Goal: Transaction & Acquisition: Purchase product/service

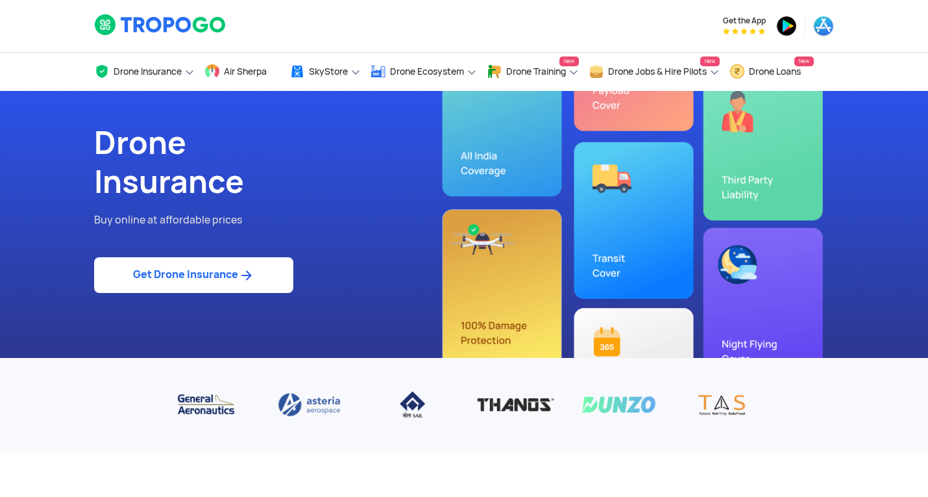
click at [210, 275] on link "Get Drone Insurance" at bounding box center [193, 275] width 199 height 36
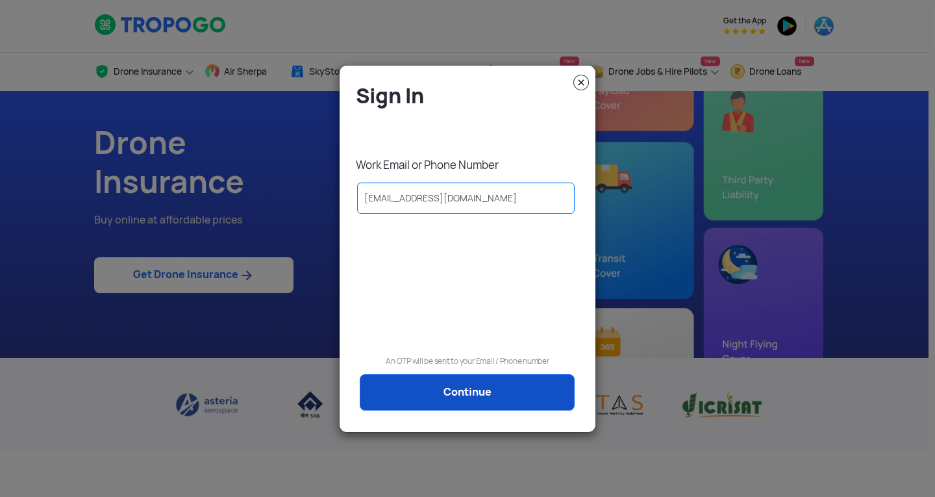
type input "[EMAIL_ADDRESS][DOMAIN_NAME]"
click at [428, 390] on link "Continue" at bounding box center [467, 392] width 215 height 36
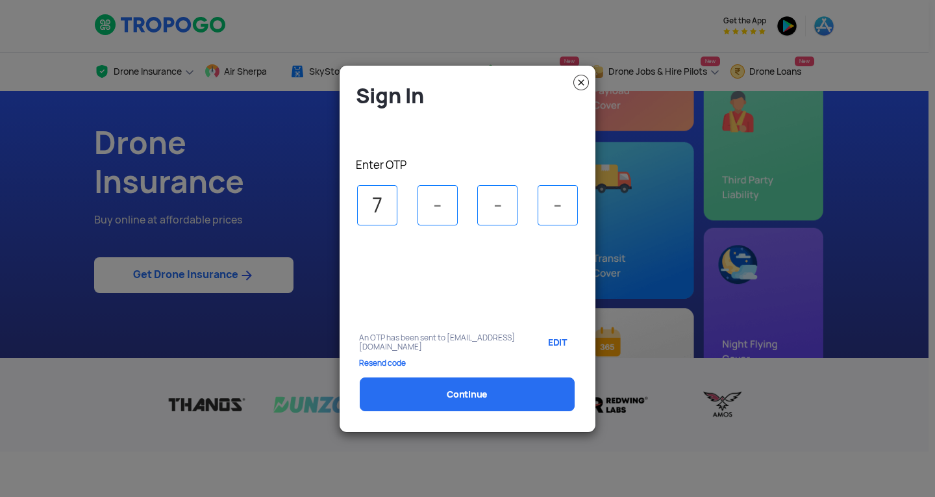
type input "7"
type input "3"
type input "1"
type input "3"
select select "1000000"
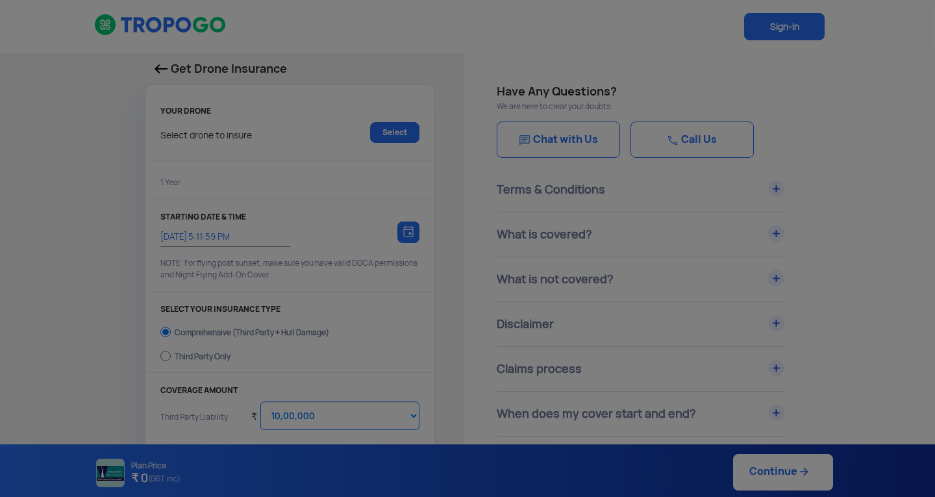
type input "[DATE] 5:22:00 PM"
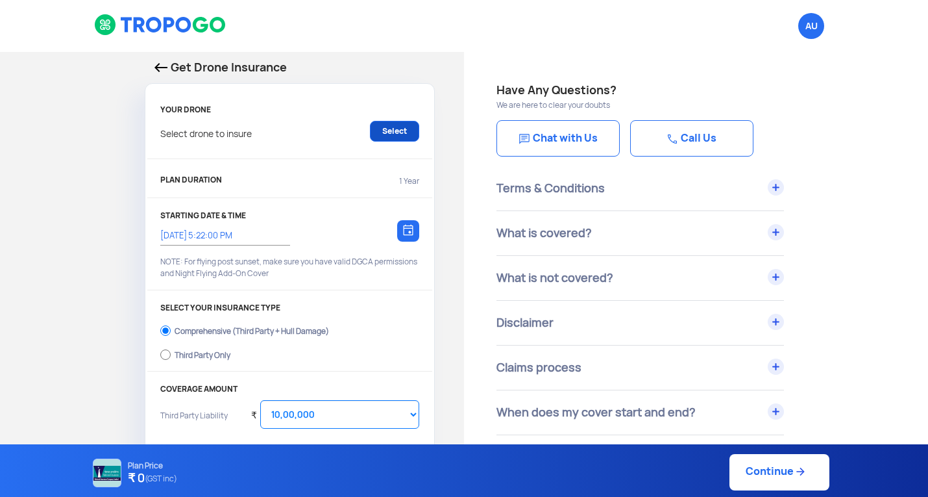
click at [384, 126] on link "Select" at bounding box center [394, 131] width 49 height 21
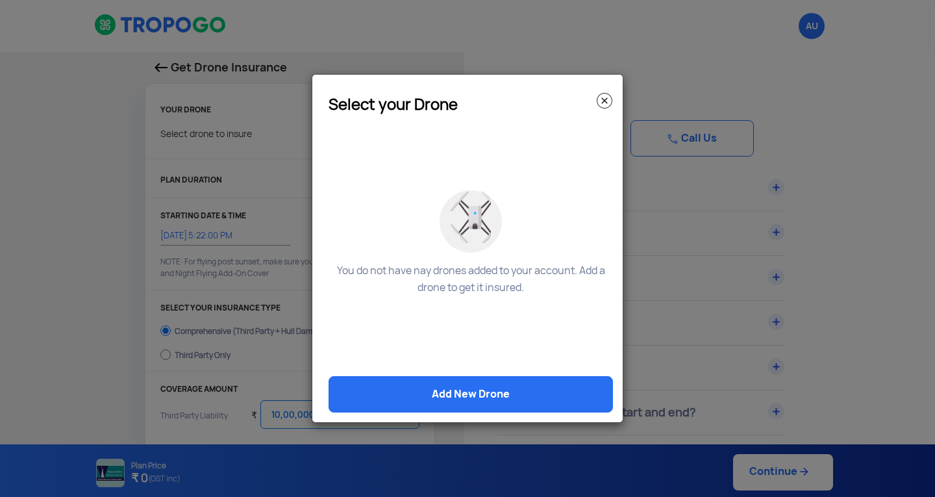
click at [463, 396] on link "Add New Drone" at bounding box center [470, 394] width 284 height 36
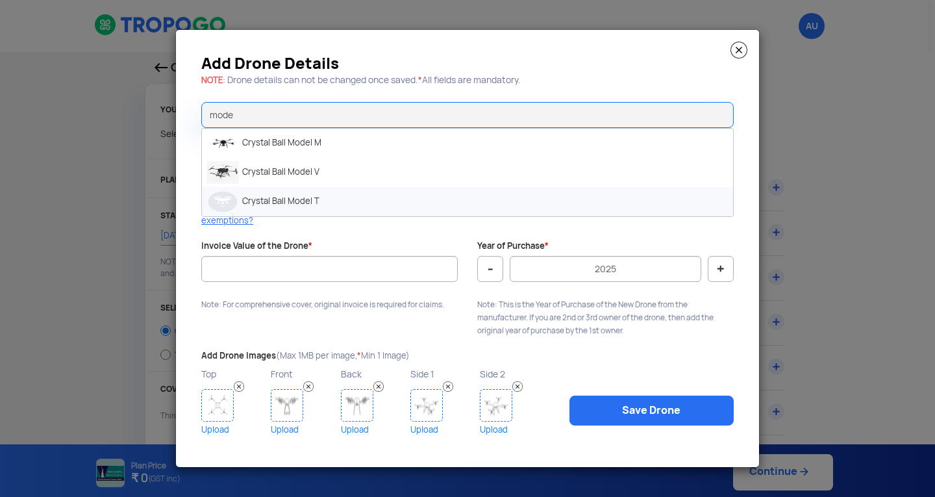
click at [315, 200] on li "Crystal Ball Model T" at bounding box center [467, 201] width 531 height 29
type input "Crystal Ball Model T"
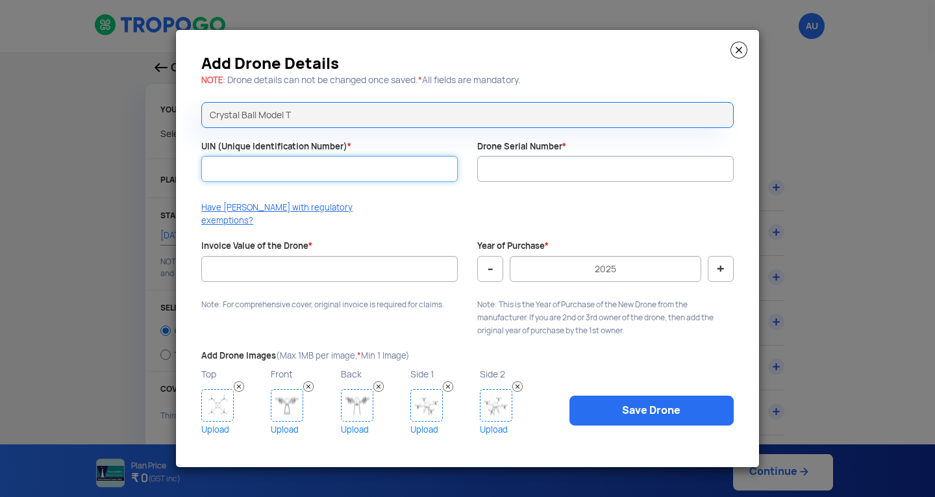
click at [294, 173] on input "UIN (Unique Identification Number) *" at bounding box center [329, 169] width 256 height 26
click at [334, 153] on label "UIN (Unique Identification Number) *" at bounding box center [276, 147] width 150 height 12
click at [334, 158] on input "UIN (Unique Identification Number) *" at bounding box center [329, 169] width 256 height 26
click at [327, 169] on input "UIN (Unique Identification Number) *" at bounding box center [329, 169] width 256 height 26
paste input "UB202501082TC"
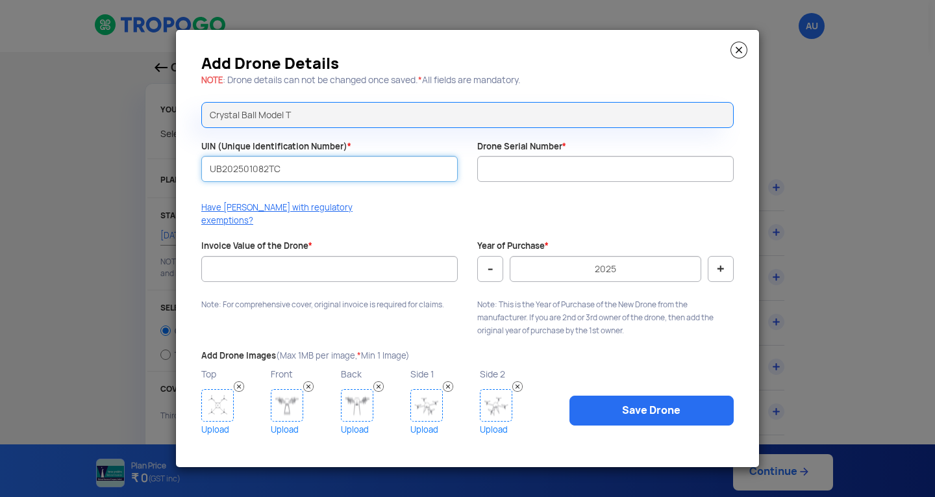
type input "UB202501082TC"
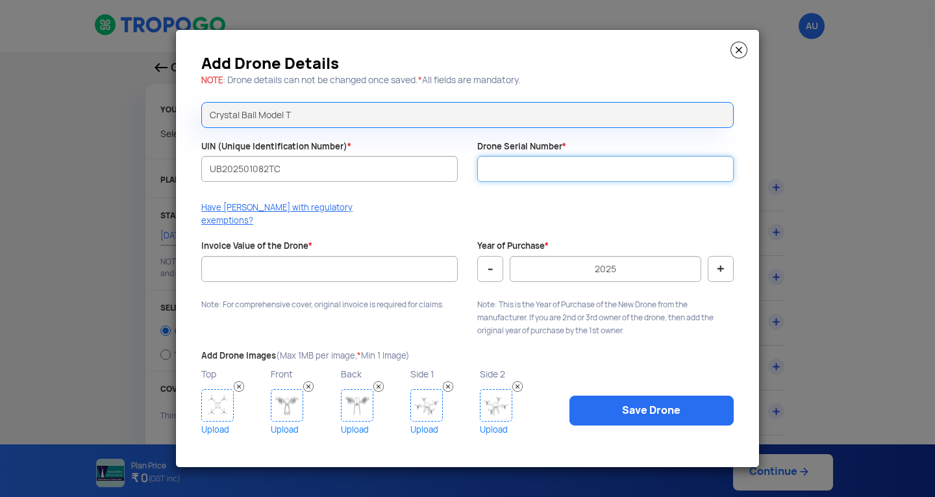
click at [507, 172] on input "Drone Serial Number *" at bounding box center [605, 169] width 256 height 26
paste input "CBAI-2025-T029"
type input "CBAI-2025-T029"
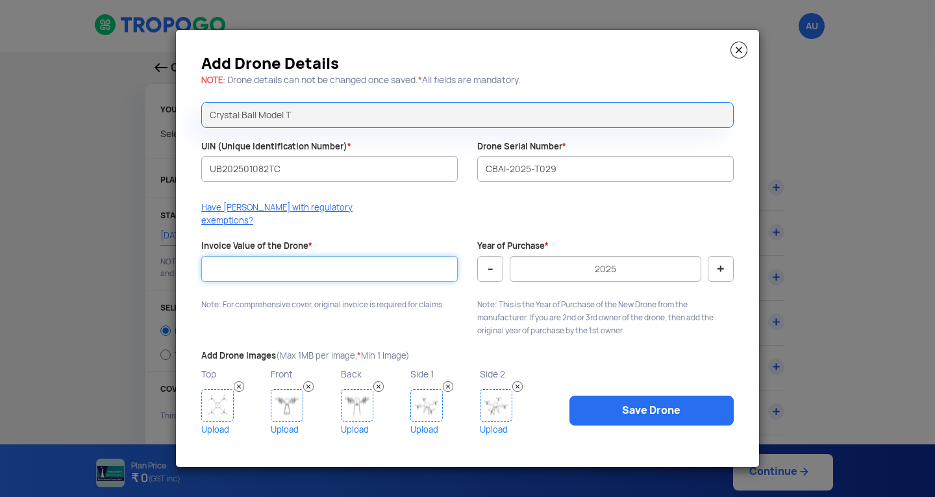
click at [352, 263] on input "Invoice Value of the Drone *" at bounding box center [329, 269] width 256 height 26
type input "734999"
click at [224, 421] on link "Upload" at bounding box center [234, 429] width 66 height 16
click at [214, 405] on img at bounding box center [217, 405] width 32 height 32
click at [297, 397] on img at bounding box center [287, 405] width 32 height 32
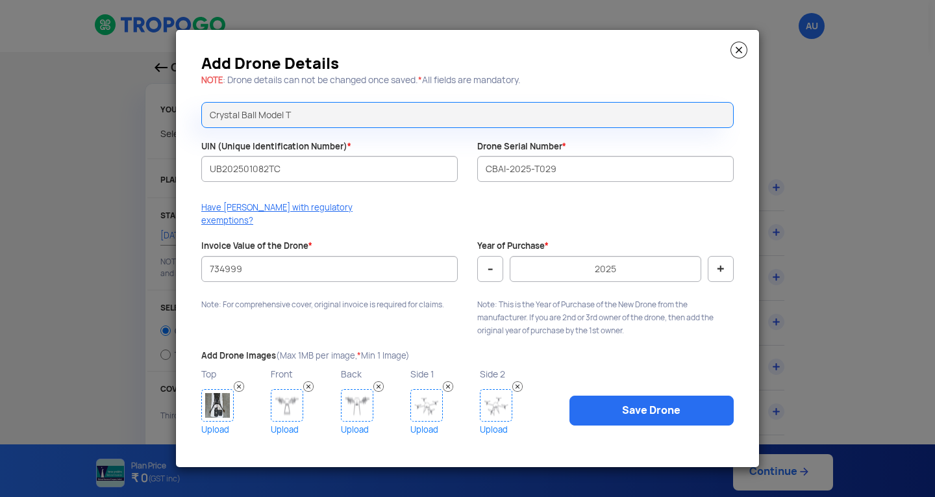
click at [293, 408] on img at bounding box center [287, 405] width 32 height 32
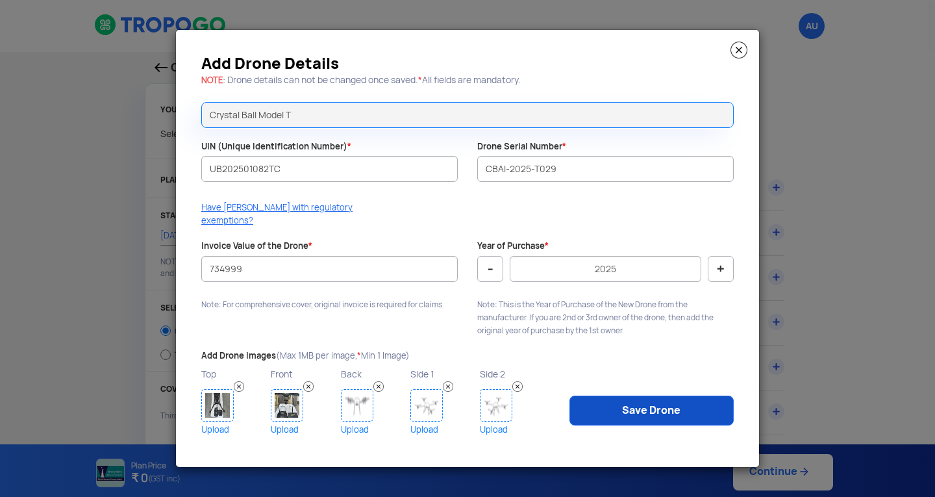
click at [653, 415] on link "Save Drone" at bounding box center [651, 410] width 164 height 30
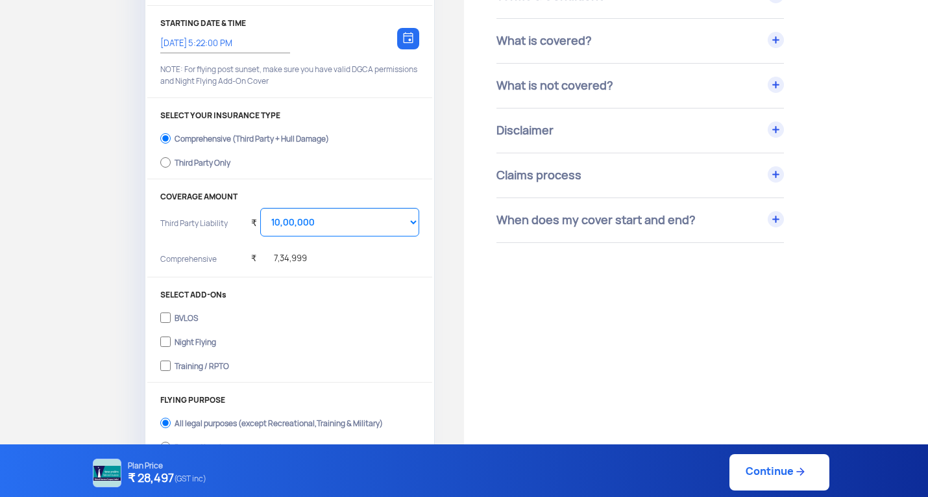
scroll to position [195, 0]
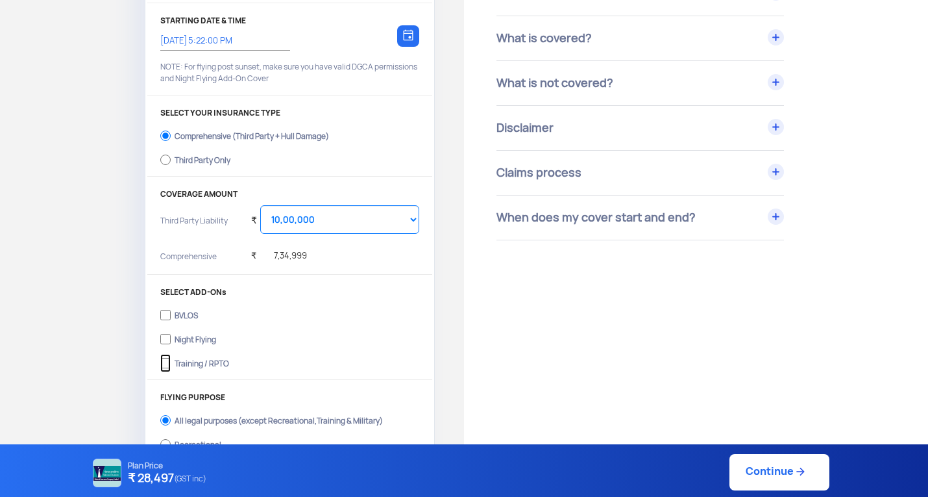
click at [162, 358] on input "Training / RPTO" at bounding box center [165, 363] width 10 height 18
checkbox input "true"
click at [160, 338] on input "Night Flying" at bounding box center [165, 339] width 10 height 18
checkbox input "true"
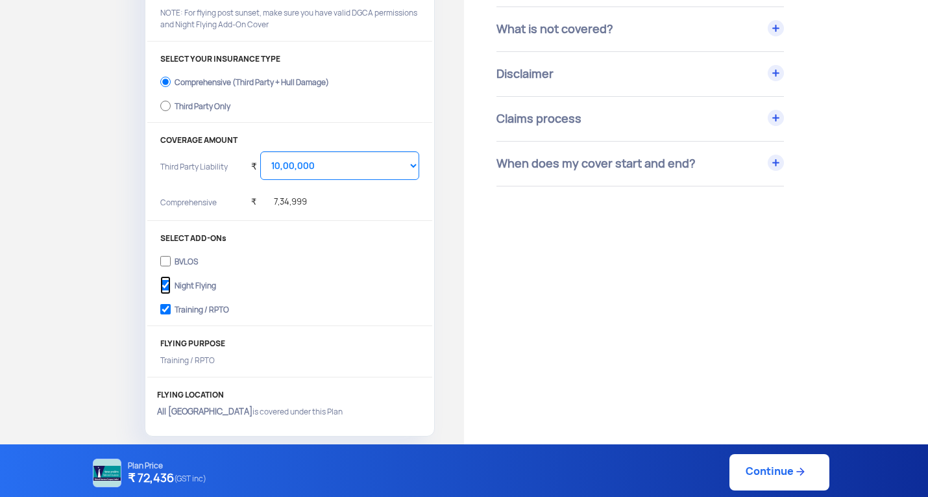
scroll to position [260, 0]
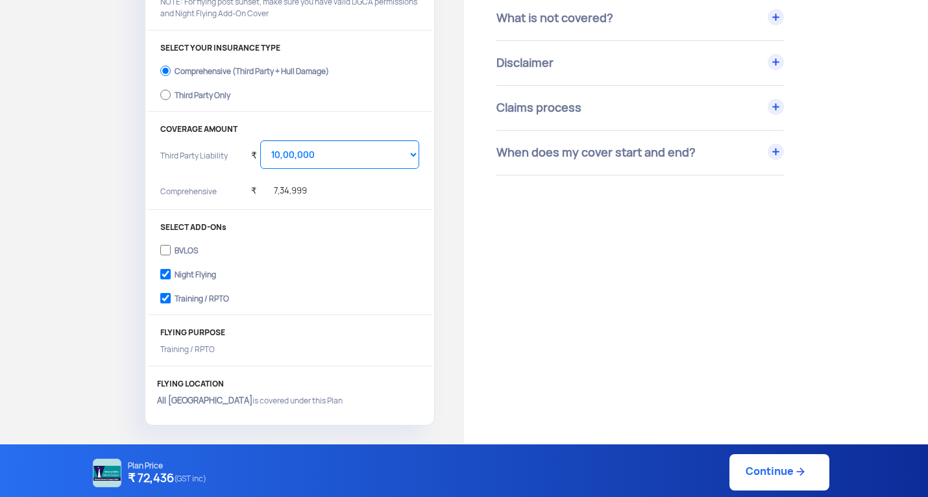
click at [216, 397] on p "All India is covered under this Plan" at bounding box center [289, 401] width 265 height 12
click at [166, 100] on input "Third Party Only" at bounding box center [165, 95] width 10 height 18
radio input "true"
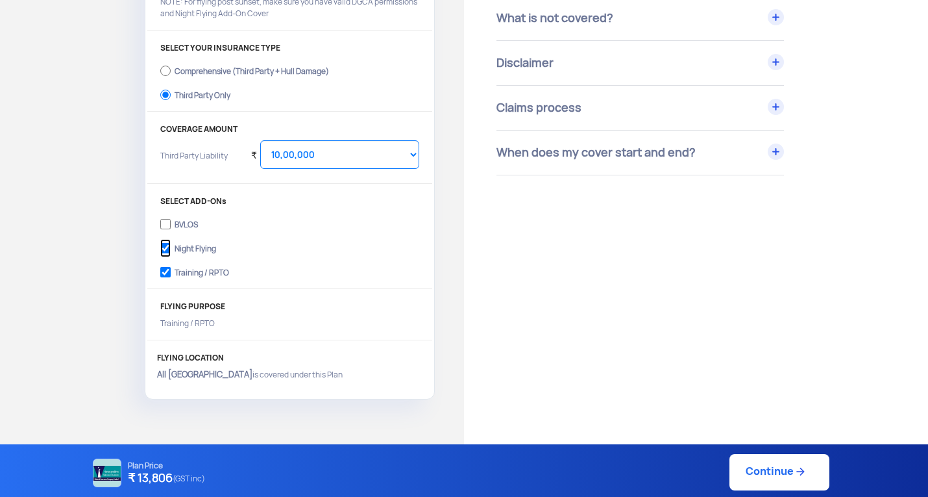
click at [162, 247] on input "Night Flying" at bounding box center [165, 248] width 10 height 18
checkbox input "true"
click at [164, 268] on input "Training / RPTO" at bounding box center [165, 272] width 10 height 18
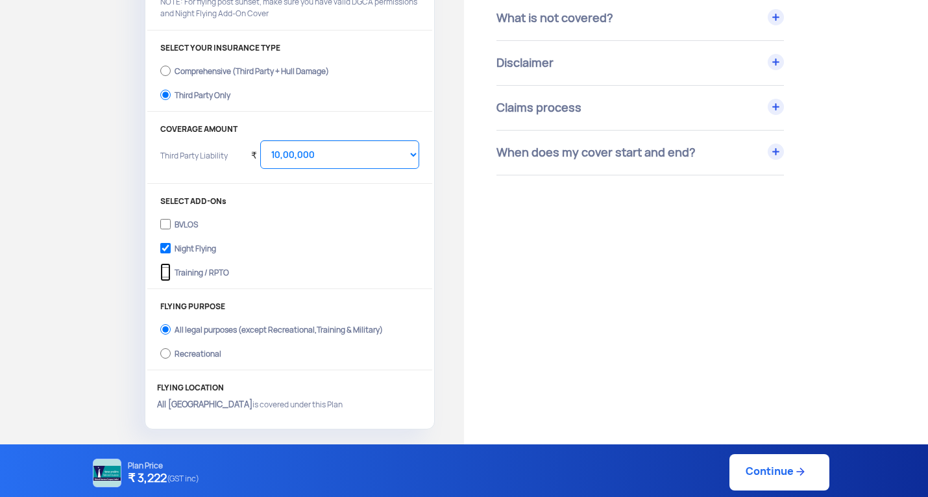
click at [164, 268] on input "Training / RPTO" at bounding box center [165, 272] width 10 height 18
checkbox input "true"
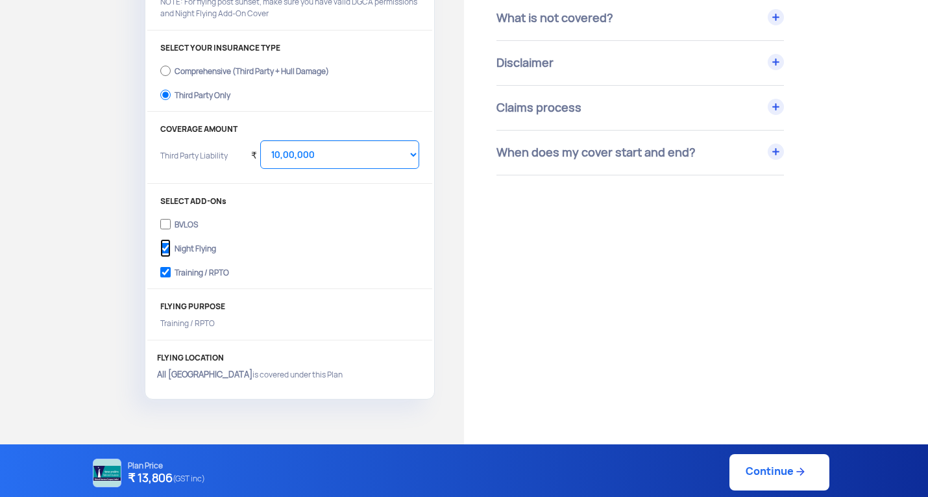
click at [164, 249] on input "Night Flying" at bounding box center [165, 248] width 10 height 18
checkbox input "true"
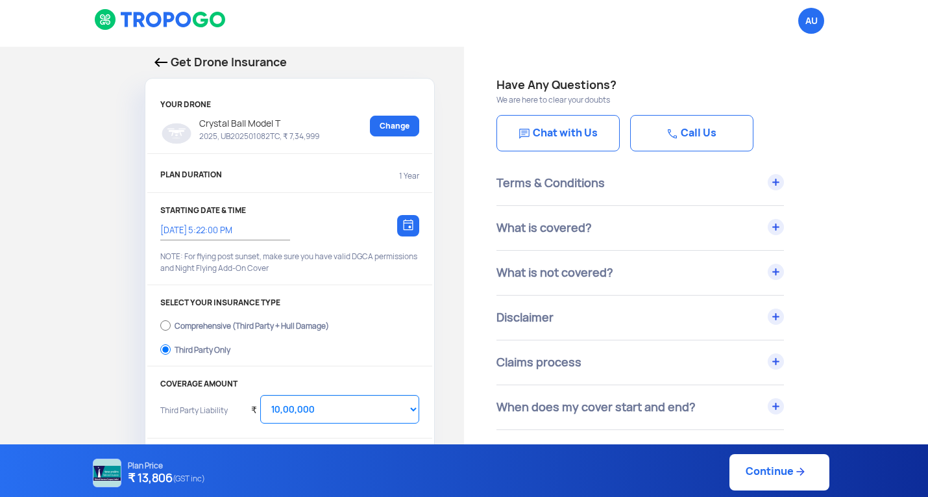
scroll to position [0, 0]
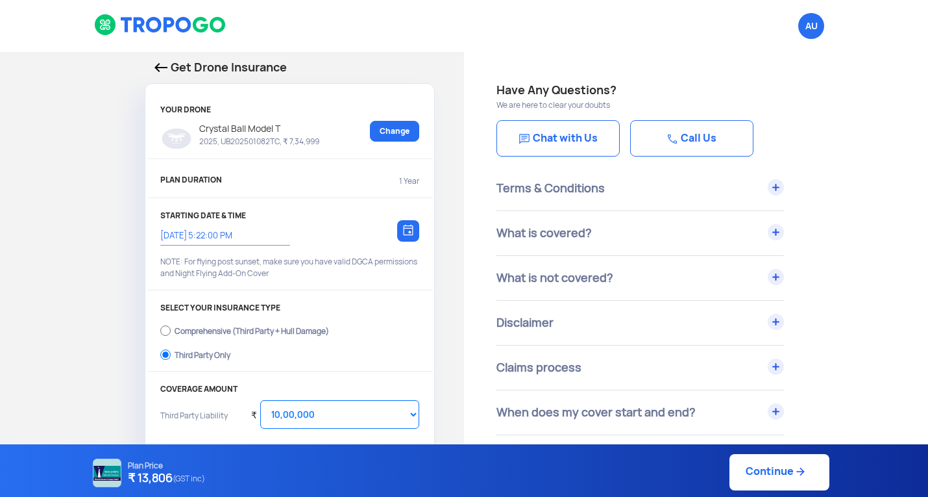
click at [785, 474] on link "Continue" at bounding box center [780, 472] width 100 height 36
type input "[DATE] 5:40:00 PM"
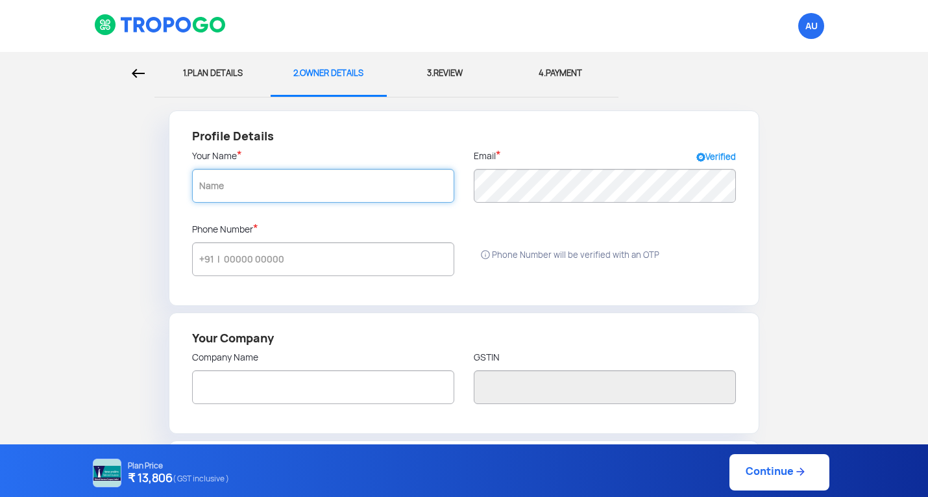
click at [284, 184] on input "text" at bounding box center [323, 186] width 262 height 34
type input "Rashtriya Raksha University"
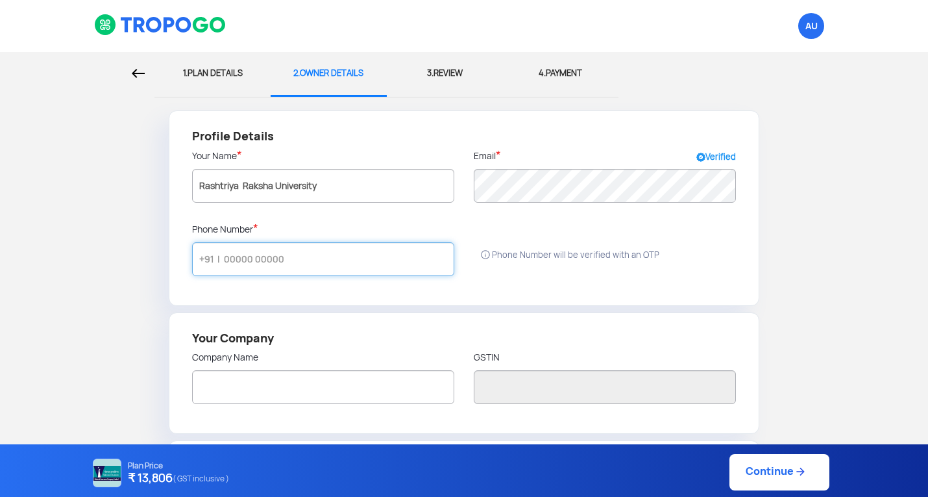
radio input "false"
radio input "true"
type input "Rashtriya Raksha University"
click at [257, 262] on input "text" at bounding box center [323, 259] width 262 height 34
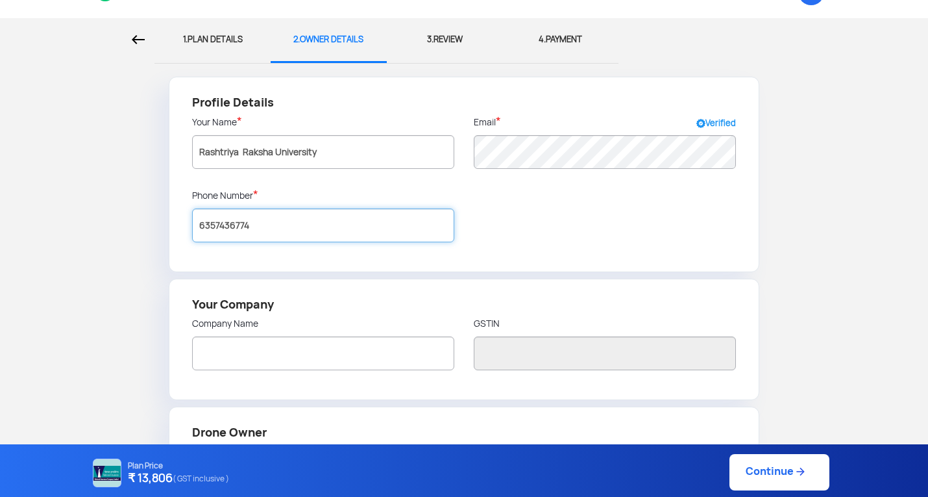
scroll to position [65, 0]
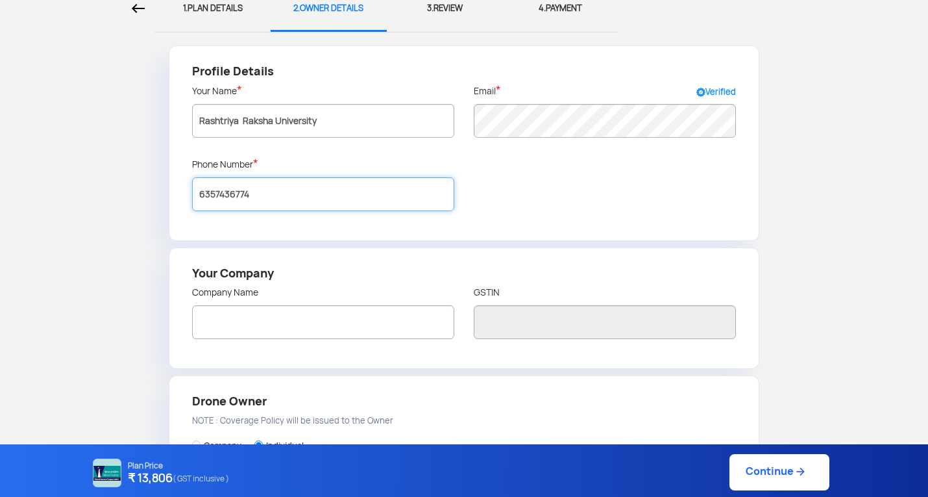
type input "6357436774"
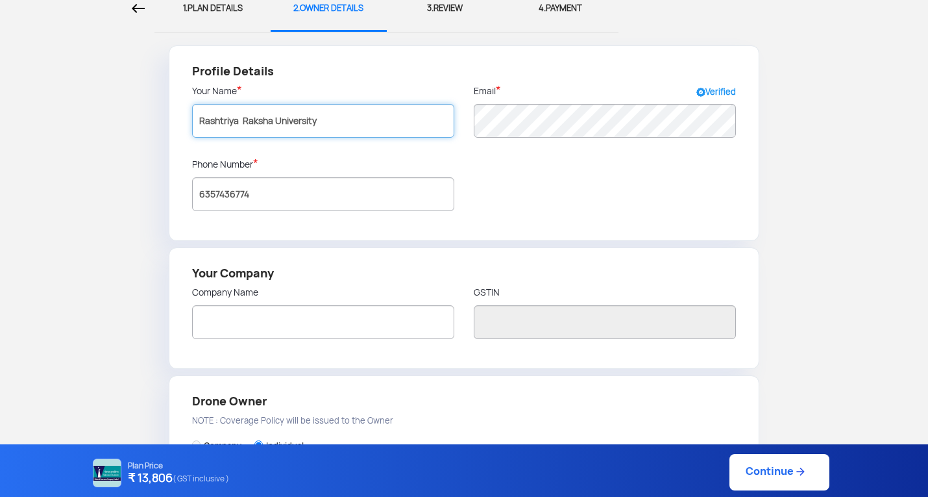
drag, startPoint x: 327, startPoint y: 121, endPoint x: 174, endPoint y: 108, distance: 153.0
click at [174, 108] on div "Profile Details Your Name * [PERSON_NAME] University Email * Verified Phone Num…" at bounding box center [464, 142] width 591 height 195
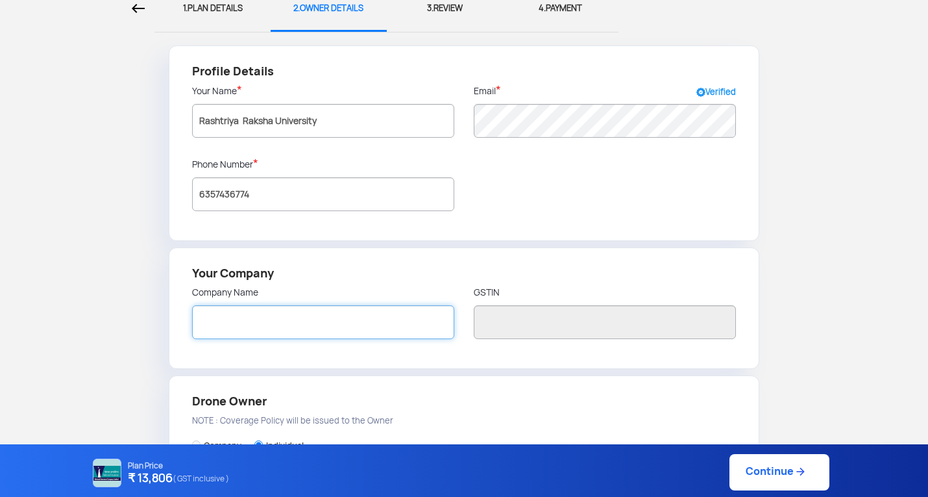
click at [227, 327] on input "text" at bounding box center [323, 322] width 262 height 34
paste input "Rashtriya Raksha University"
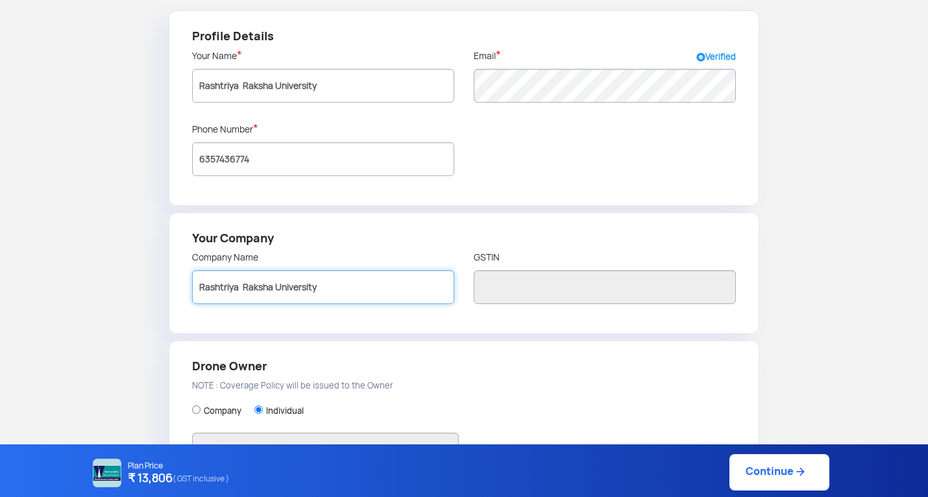
scroll to position [130, 0]
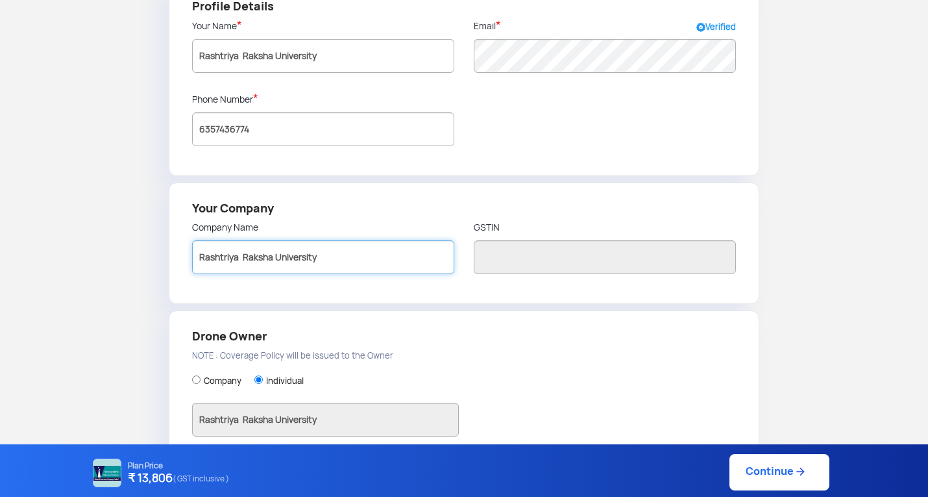
type input "Rashtriya Raksha University"
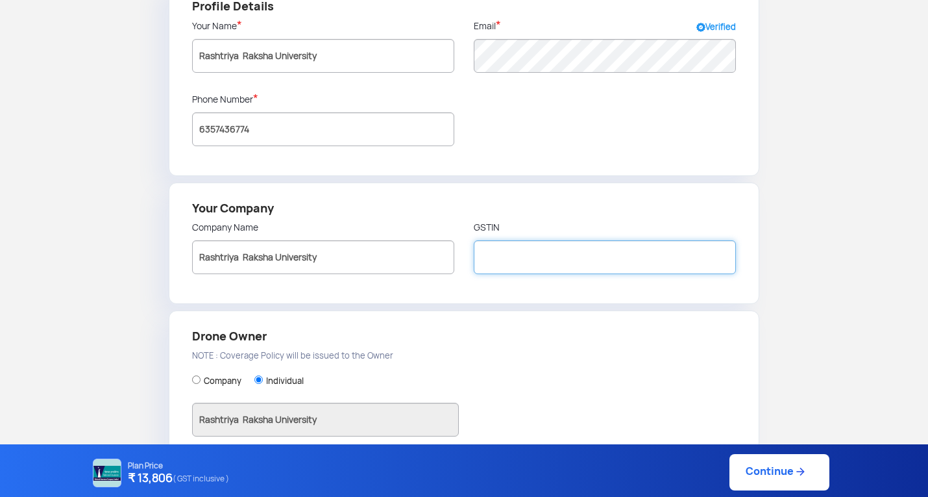
click at [516, 267] on input "text" at bounding box center [605, 257] width 262 height 34
click at [498, 247] on input "text" at bounding box center [605, 257] width 262 height 34
paste input "24AAAJR0891E1DI"
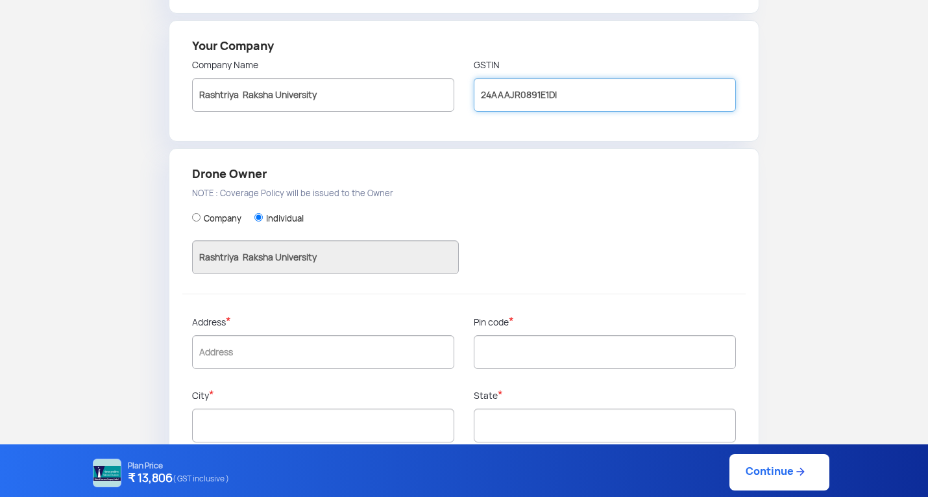
scroll to position [319, 0]
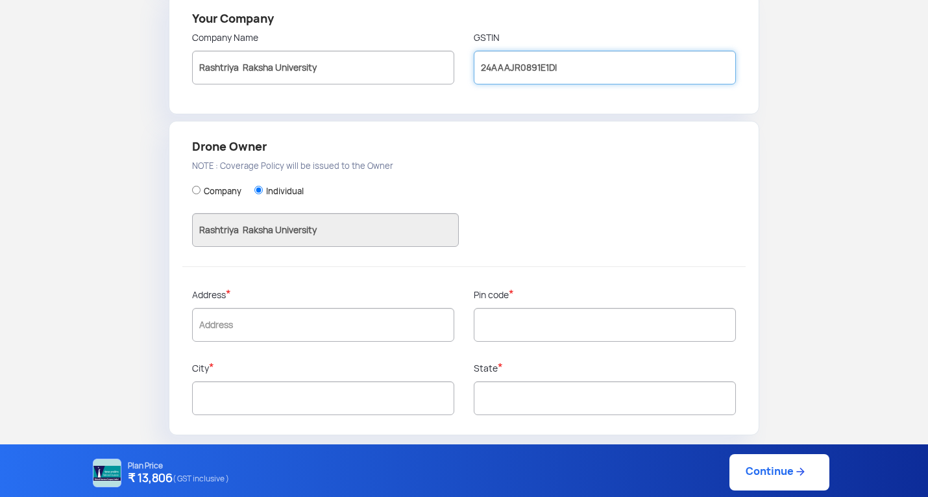
type input "24AAAJR0891E1DI"
click at [210, 190] on label "Company" at bounding box center [223, 192] width 38 height 12
click at [201, 190] on input "Company" at bounding box center [196, 190] width 8 height 8
radio input "true"
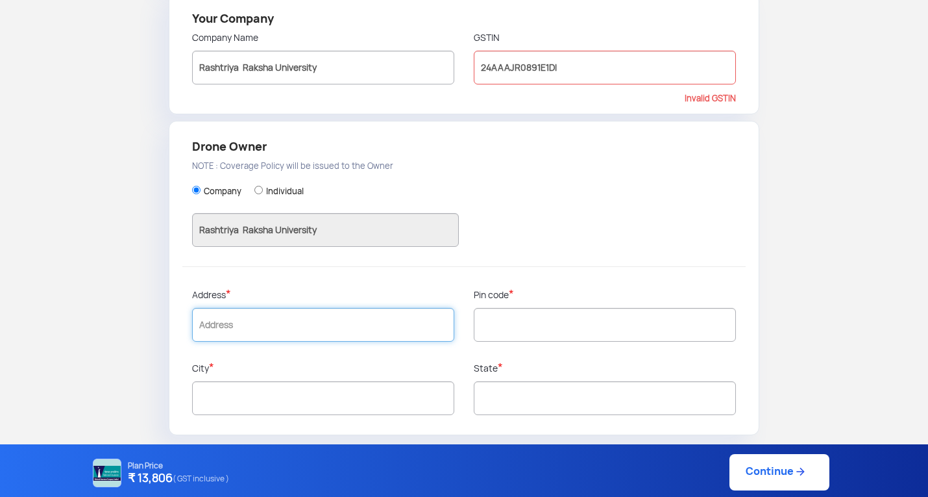
click at [253, 315] on input "text" at bounding box center [323, 325] width 262 height 34
click at [278, 323] on input "text" at bounding box center [323, 325] width 262 height 34
paste input "Rashtriya Raksha University Lavad-[GEOGRAPHIC_DATA], [GEOGRAPHIC_DATA] – 382305"
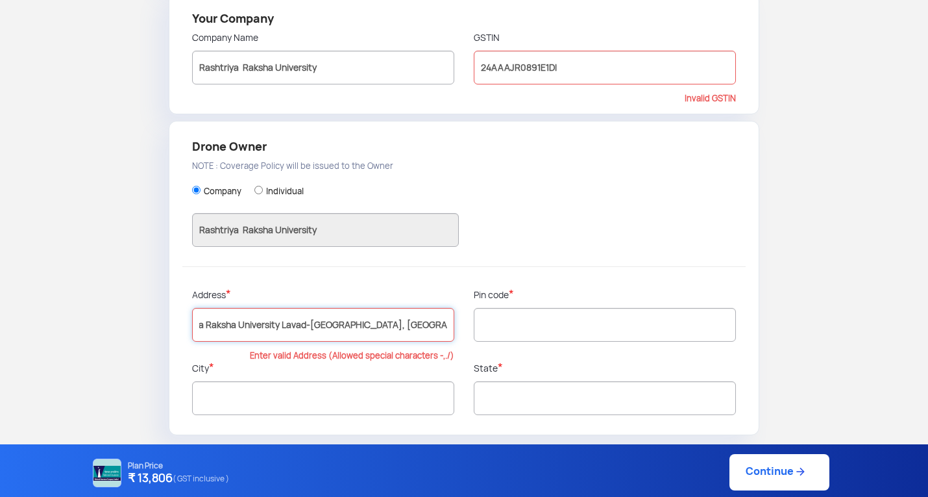
scroll to position [0, 36]
drag, startPoint x: 449, startPoint y: 327, endPoint x: 418, endPoint y: 327, distance: 30.5
click at [418, 327] on input "Rashtriya Raksha University Lavad-[GEOGRAPHIC_DATA], [GEOGRAPHIC_DATA] – 382305" at bounding box center [323, 325] width 262 height 34
type input "Rashtriya Raksha University Lavad-[GEOGRAPHIC_DATA], [GEOGRAPHIC_DATA] – 382305"
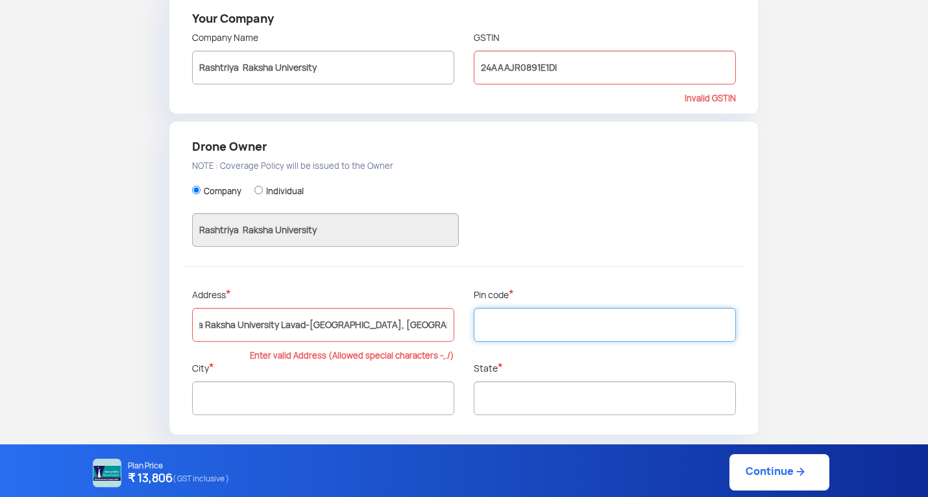
click at [523, 321] on input "text" at bounding box center [605, 325] width 262 height 34
paste input "382305"
type input "382305"
type input "Gandhi Nagar"
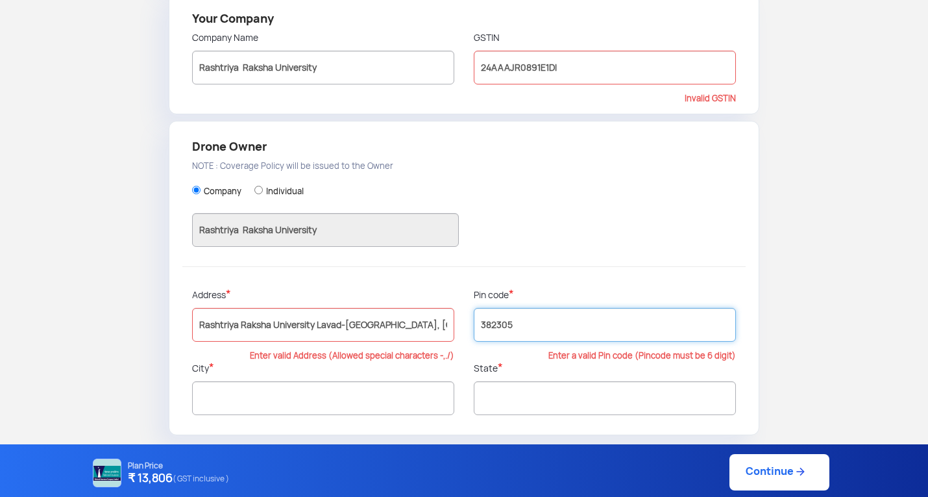
type input "[GEOGRAPHIC_DATA]"
type input "382305"
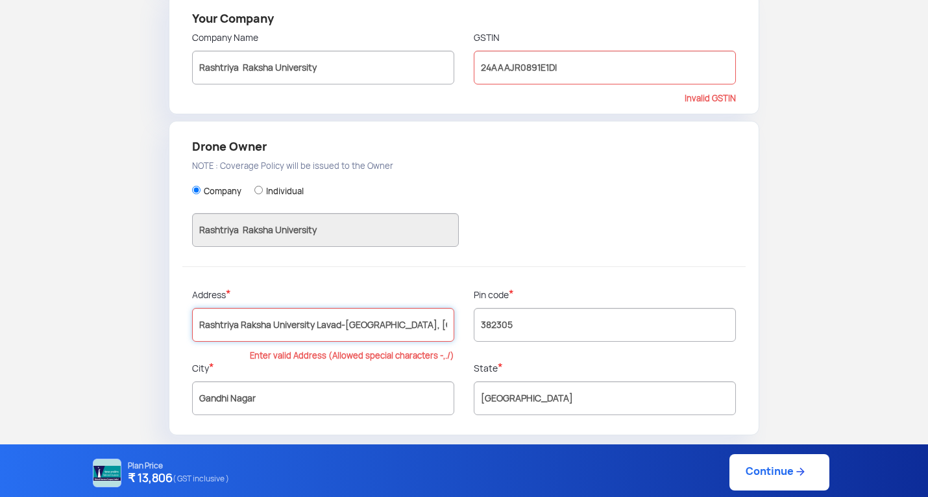
click at [423, 327] on input "Rashtriya Raksha University Lavad-[GEOGRAPHIC_DATA], [GEOGRAPHIC_DATA] – 382305" at bounding box center [323, 325] width 262 height 34
click at [314, 332] on input "Rashtriya Raksha University Lavad-[GEOGRAPHIC_DATA], [GEOGRAPHIC_DATA] – 382305" at bounding box center [323, 325] width 262 height 34
click at [251, 325] on input "Rashtriya Raksha University Lavad-[GEOGRAPHIC_DATA], [GEOGRAPHIC_DATA] – 382305" at bounding box center [323, 325] width 262 height 34
click at [446, 327] on input "Rashtriya Raksha University Lavad-[GEOGRAPHIC_DATA], [GEOGRAPHIC_DATA] – 382305" at bounding box center [323, 325] width 262 height 34
click at [772, 465] on div "Plan Price ₹ 13,806 ( GST inclusive ) Continue" at bounding box center [460, 472] width 740 height 36
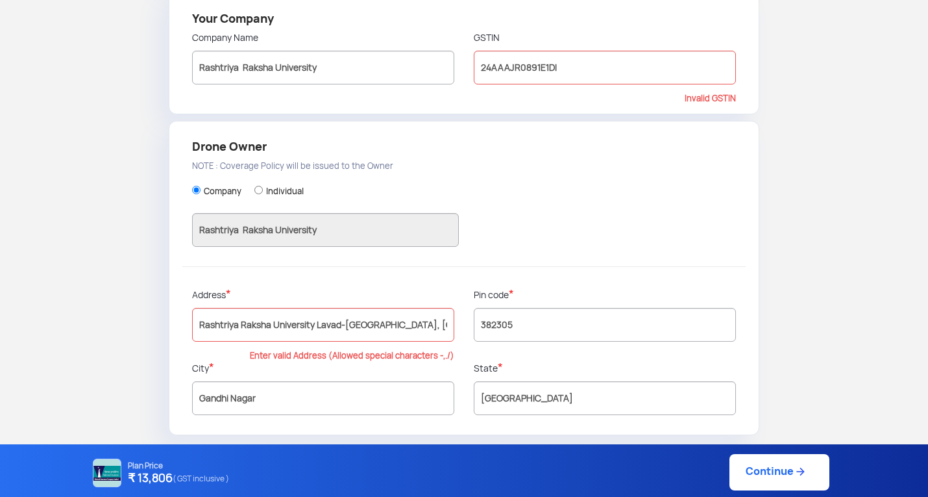
click at [759, 474] on div "Plan Price ₹ 13,806 ( GST inclusive ) Continue" at bounding box center [460, 472] width 740 height 36
click at [567, 75] on input "24AAAJR0891E1DI" at bounding box center [605, 68] width 262 height 34
drag, startPoint x: 572, startPoint y: 67, endPoint x: 412, endPoint y: 66, distance: 159.7
click at [414, 66] on div "Your Company Company Name Rashtriya Raksha University GSTIN 24AAAJR0891E1DI Inv…" at bounding box center [464, 53] width 591 height 121
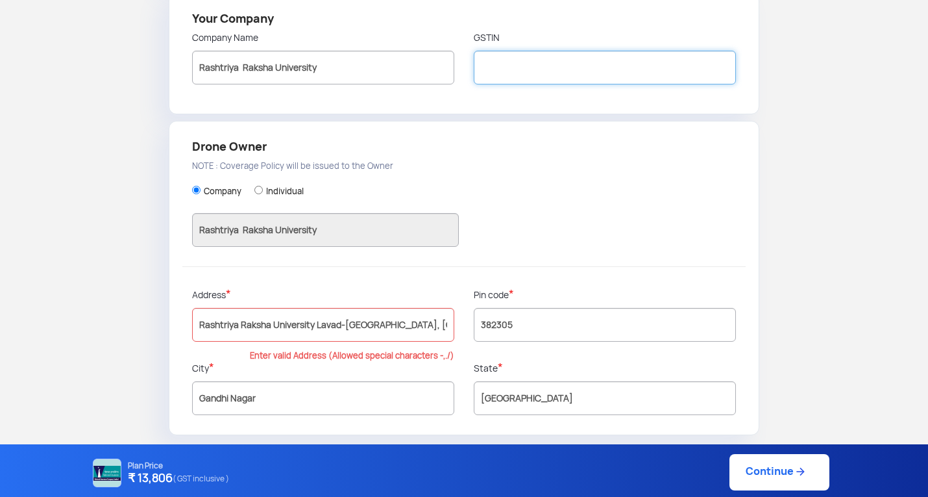
click at [515, 68] on input "text" at bounding box center [605, 68] width 262 height 34
paste input "24AAAJR0891E1Z9"
type input "24AAAJR0891E1Z9"
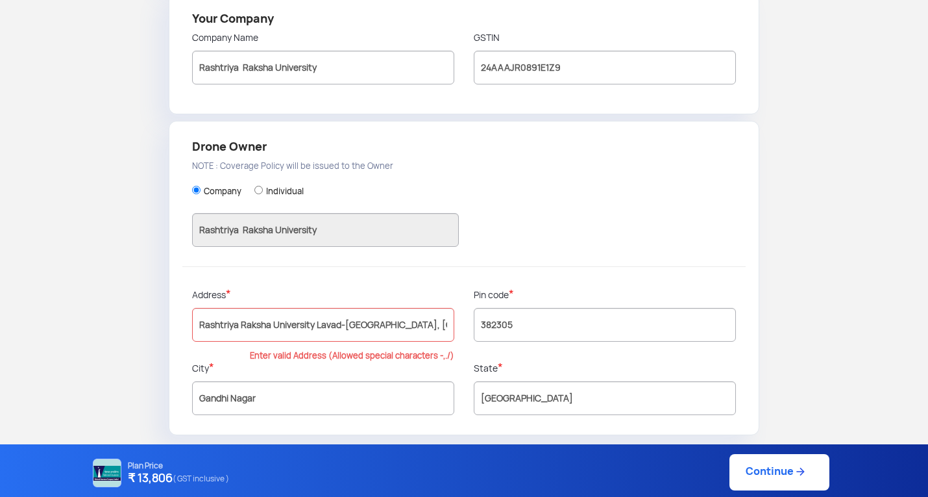
click at [760, 466] on div "Plan Price ₹ 13,806 ( GST inclusive ) Continue" at bounding box center [460, 472] width 740 height 36
click at [345, 328] on input "Rashtriya Raksha University Lavad-[GEOGRAPHIC_DATA], [GEOGRAPHIC_DATA] – 382305" at bounding box center [323, 325] width 262 height 34
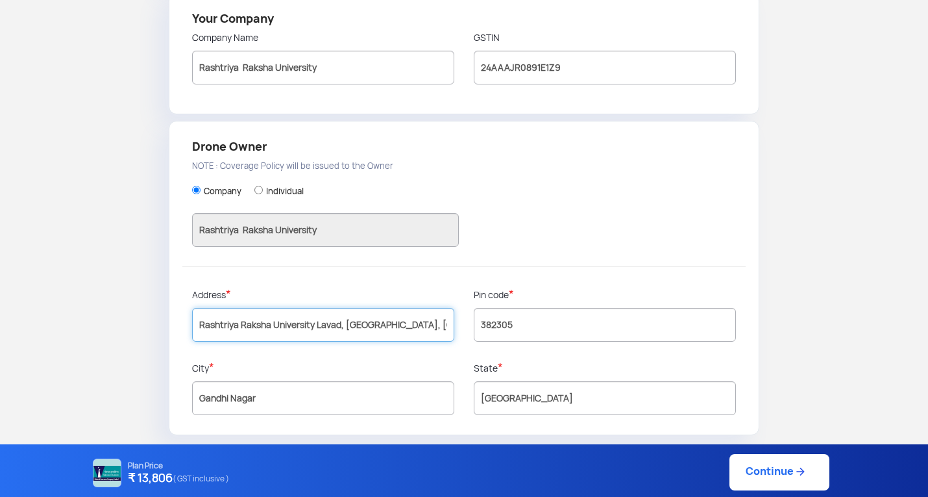
type input "Rashtriya Raksha University Lavad, [GEOGRAPHIC_DATA], [GEOGRAPHIC_DATA]"
click at [737, 474] on link "Continue" at bounding box center [780, 472] width 100 height 36
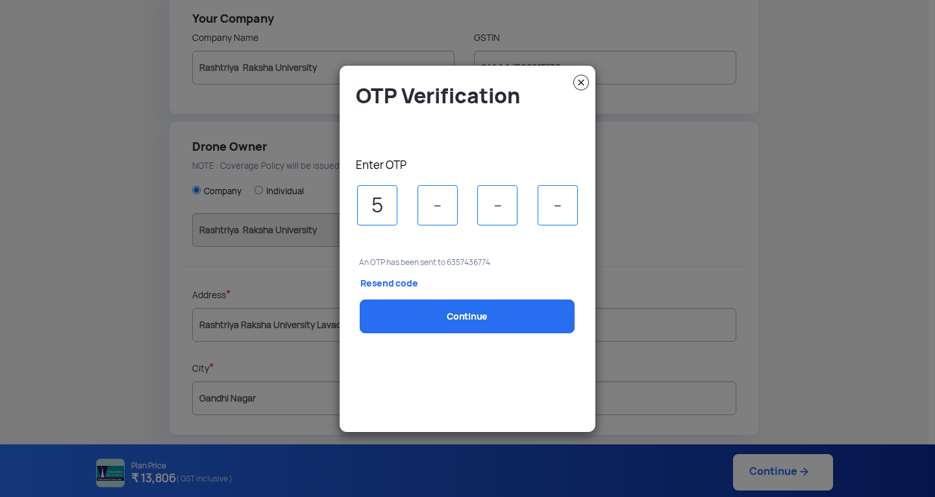
type input "5"
type input "3"
type input "2"
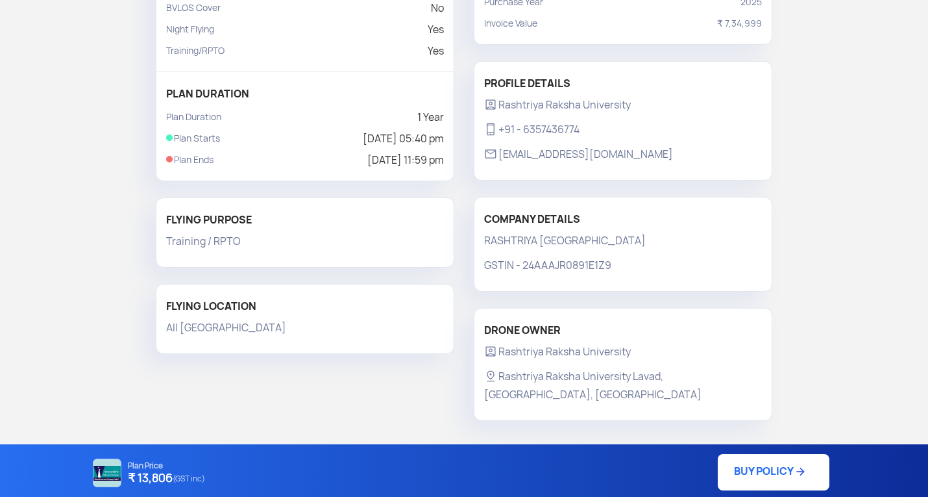
scroll to position [219, 0]
click at [779, 469] on link "BUY POLICY" at bounding box center [774, 472] width 112 height 36
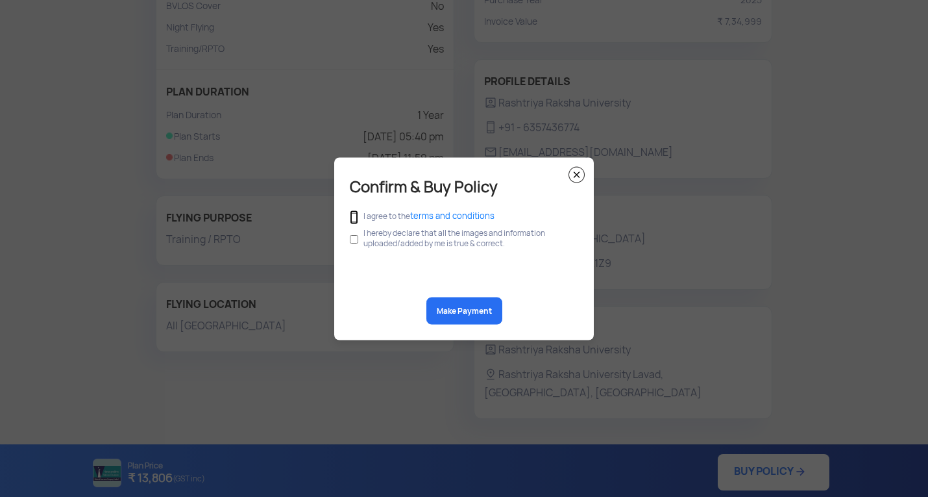
click at [354, 217] on input "checkbox" at bounding box center [354, 217] width 8 height 14
checkbox input "true"
click at [352, 238] on input "checkbox" at bounding box center [354, 239] width 8 height 25
checkbox input "true"
click at [474, 307] on button "Make Payment" at bounding box center [464, 310] width 76 height 27
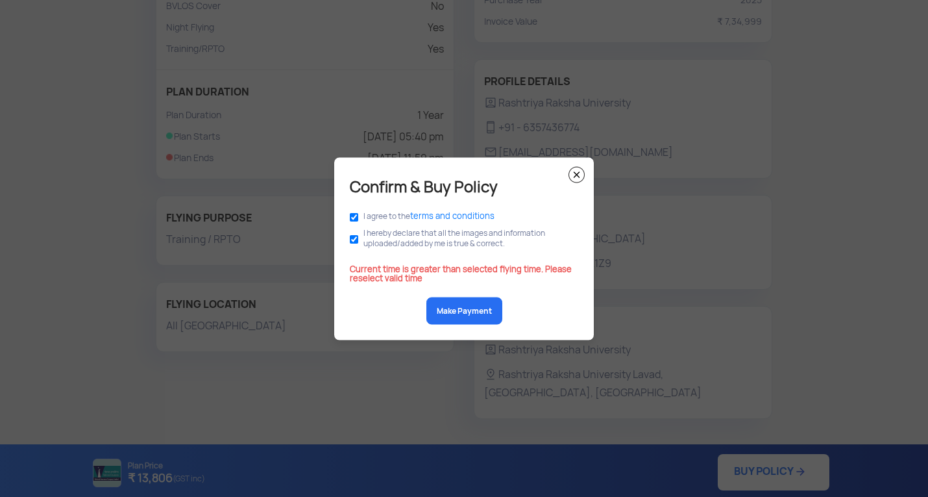
click at [576, 171] on img at bounding box center [577, 174] width 16 height 16
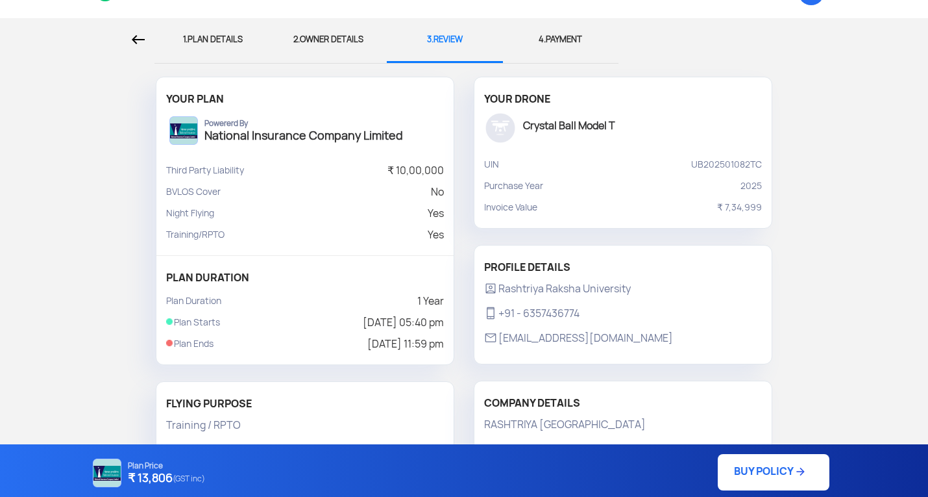
scroll to position [25, 0]
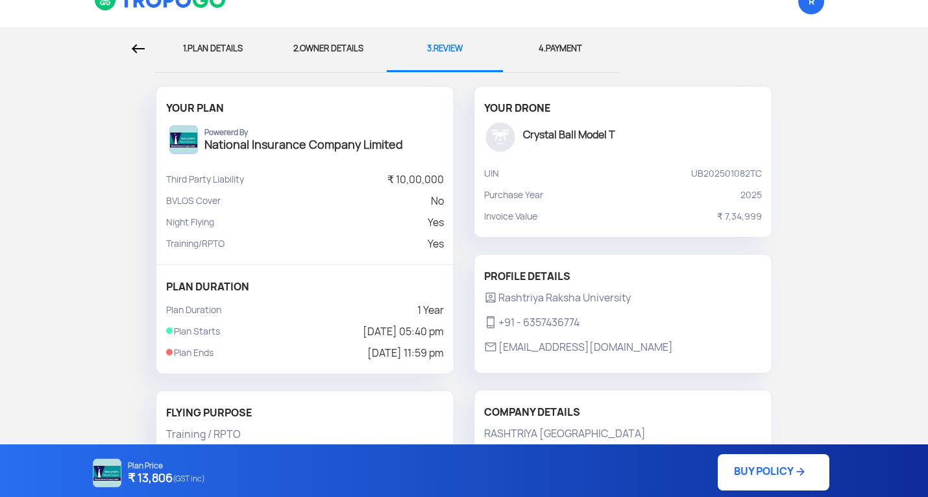
click at [440, 327] on p "[DATE] 05:40 pm" at bounding box center [403, 331] width 81 height 21
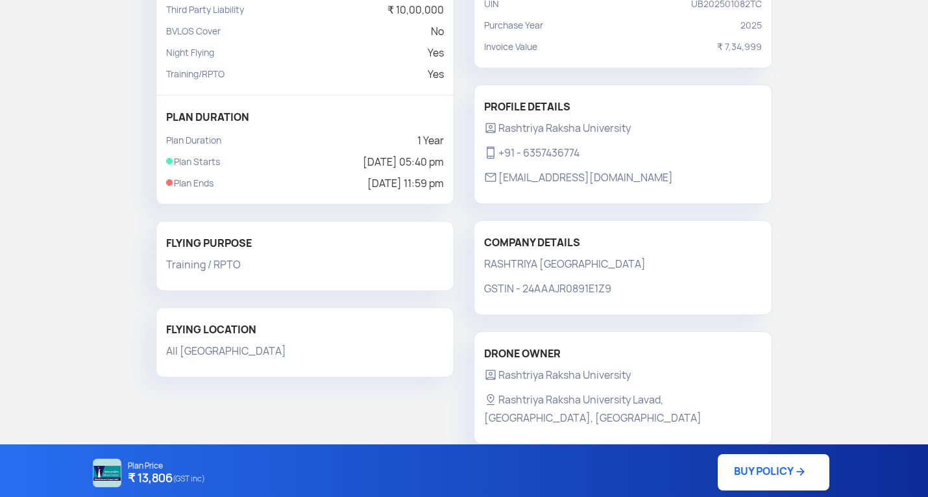
scroll to position [195, 0]
click at [734, 473] on link "BUY POLICY" at bounding box center [774, 472] width 112 height 36
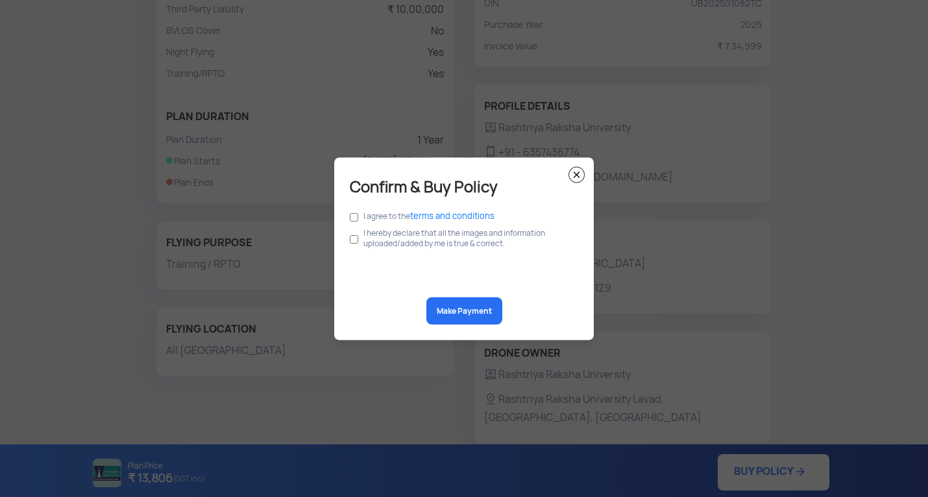
click at [378, 241] on label "I hereby declare that all the images and information uploaded/added by me is tr…" at bounding box center [469, 237] width 210 height 21
click at [350, 210] on input "checkbox" at bounding box center [354, 217] width 8 height 14
checkbox input "true"
click at [354, 237] on input "checkbox" at bounding box center [354, 239] width 8 height 25
checkbox input "true"
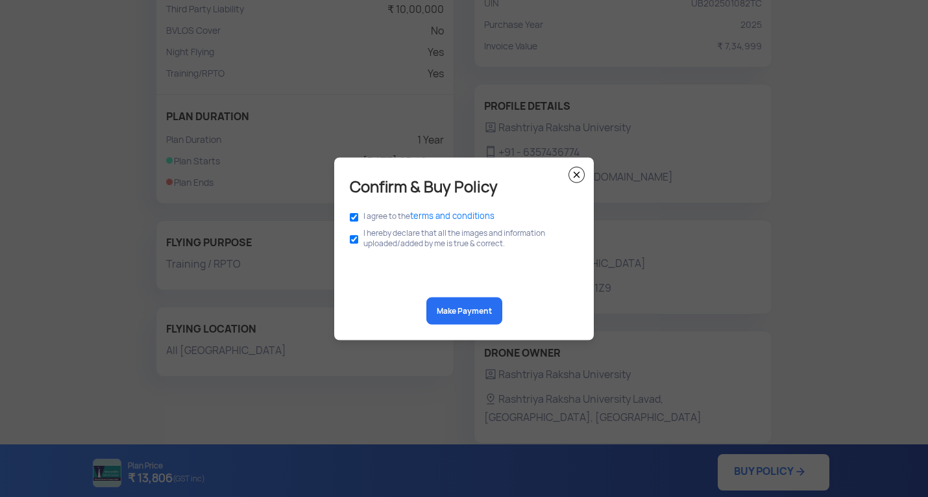
click at [472, 302] on button "Make Payment" at bounding box center [464, 310] width 76 height 27
click at [574, 169] on img at bounding box center [577, 174] width 16 height 16
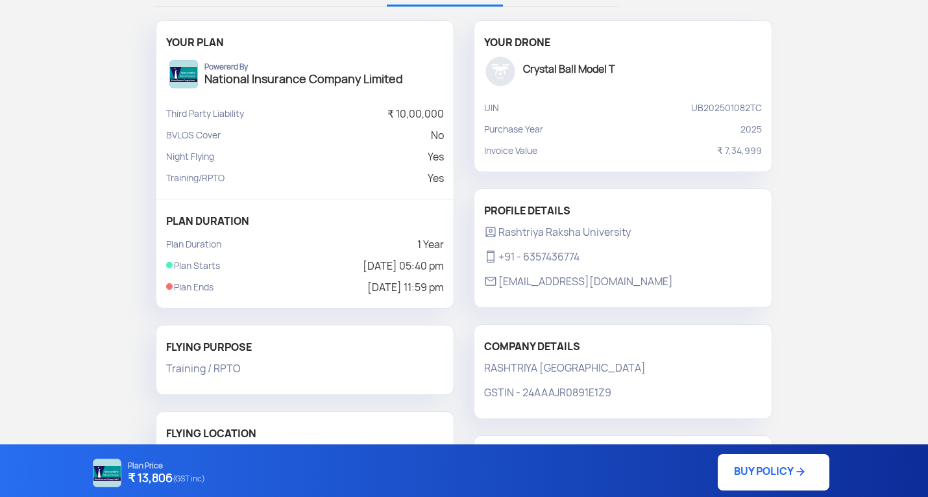
scroll to position [0, 0]
